Goal: Check status: Check status

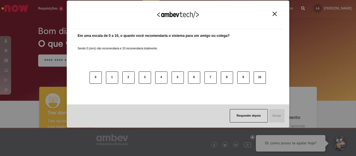
click at [275, 13] on img "Close" at bounding box center [275, 14] width 4 height 4
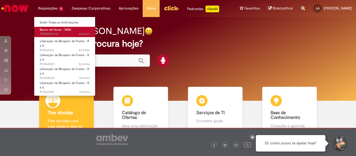
click at [59, 29] on span "Banco de Horas - NEW" at bounding box center [55, 30] width 31 height 4
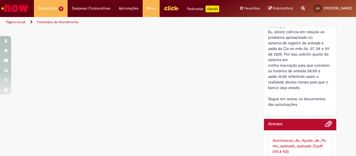
scroll to position [251, 0]
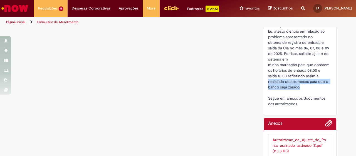
drag, startPoint x: 299, startPoint y: 80, endPoint x: 263, endPoint y: 76, distance: 36.5
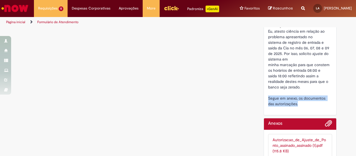
drag, startPoint x: 297, startPoint y: 97, endPoint x: 266, endPoint y: 90, distance: 32.1
click at [268, 90] on div "Eu, atesto ciência em relação ao problema apresentado no sistema de registro de…" at bounding box center [300, 67] width 64 height 78
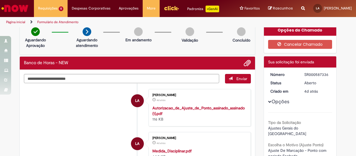
scroll to position [0, 0]
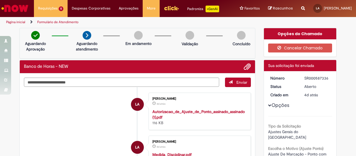
click at [17, 7] on img "Ir para a Homepage" at bounding box center [15, 8] width 29 height 11
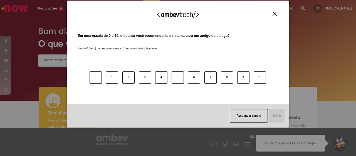
click at [272, 13] on button "Close" at bounding box center [275, 13] width 8 height 5
